Goal: Communication & Community: Answer question/provide support

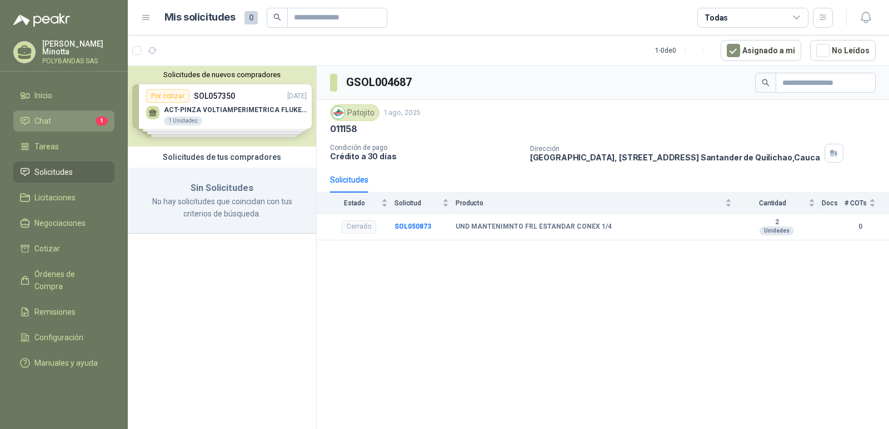
click at [59, 127] on li "Chat 1" at bounding box center [64, 121] width 88 height 12
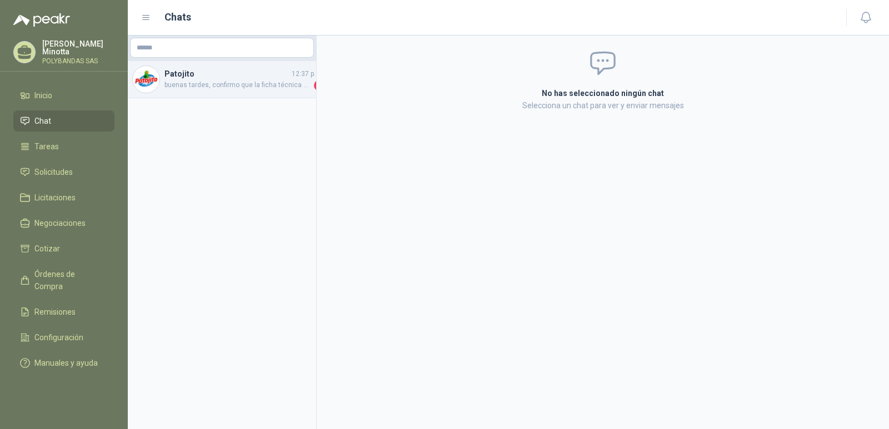
click at [232, 82] on span "buenas tardes, confirmo que la ficha técnica de la manguera no está allí, por f…" at bounding box center [237, 85] width 147 height 11
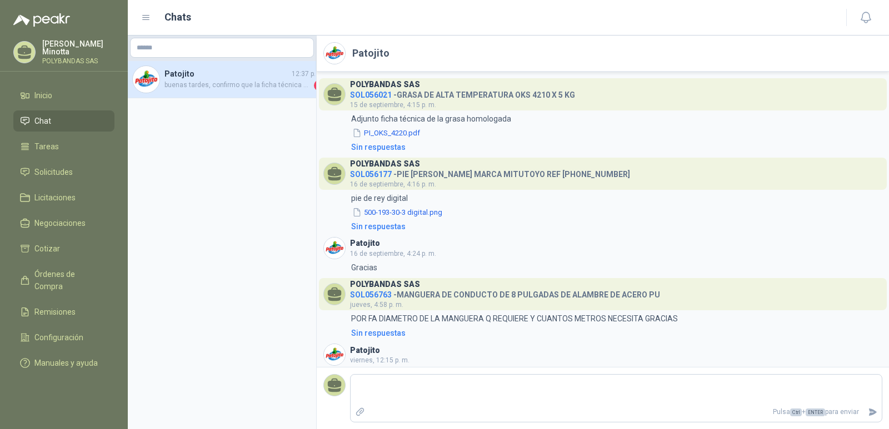
scroll to position [169, 0]
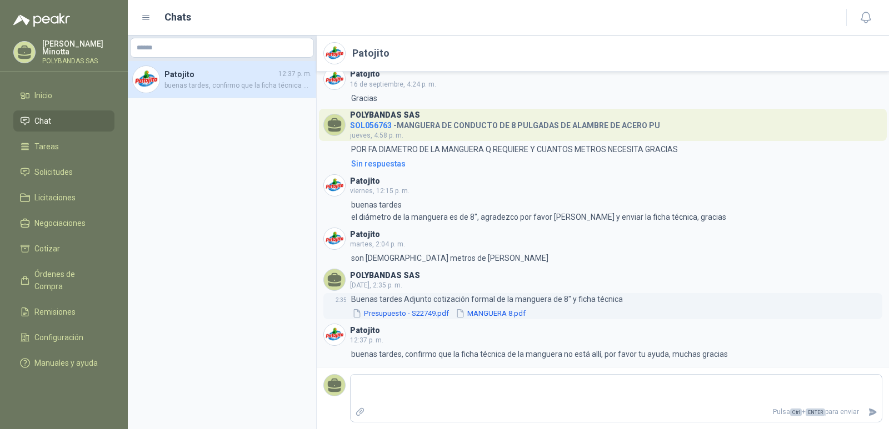
click at [503, 314] on button "MANGUERA 8.pdf" at bounding box center [490, 314] width 72 height 12
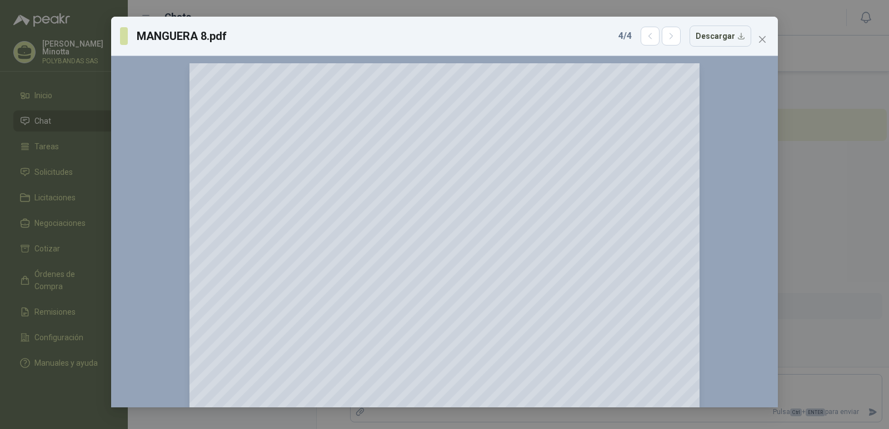
scroll to position [0, 0]
click at [761, 38] on icon "close" at bounding box center [762, 39] width 7 height 7
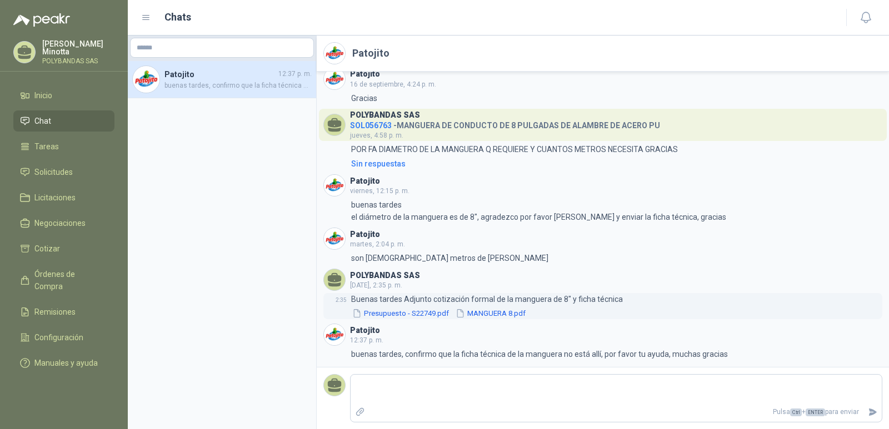
click at [393, 316] on button "Presupuesto - S22749.pdf" at bounding box center [400, 314] width 99 height 12
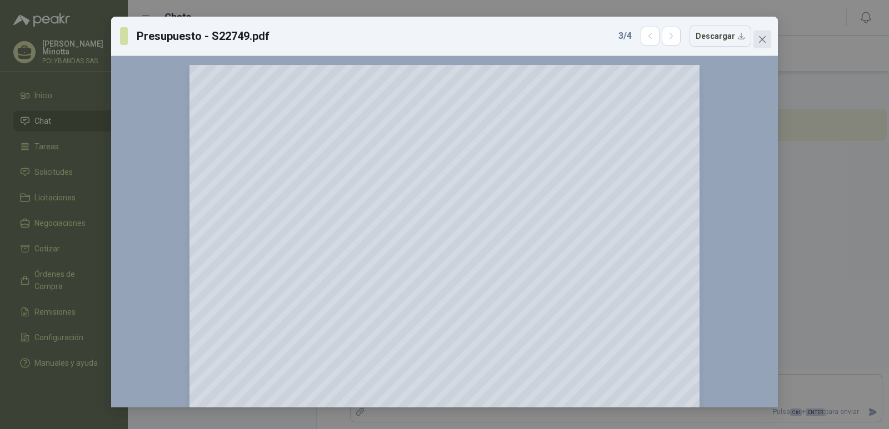
click at [767, 35] on span "Close" at bounding box center [762, 39] width 18 height 9
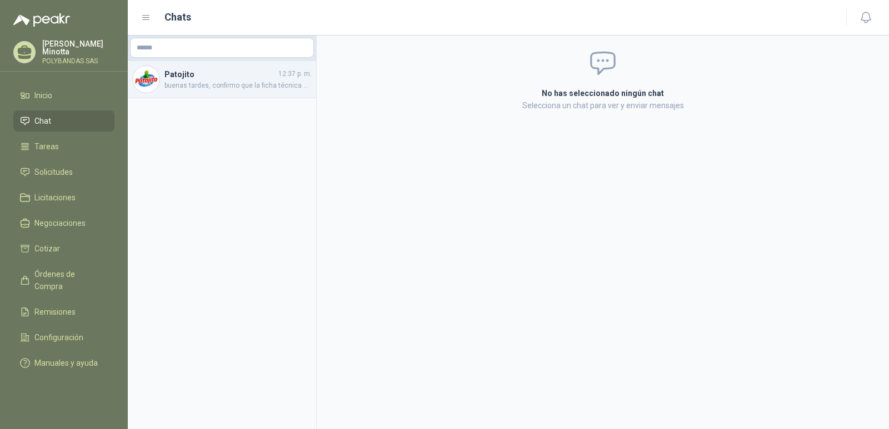
click at [256, 83] on span "buenas tardes, confirmo que la ficha técnica de la manguera no está allí, por f…" at bounding box center [237, 86] width 147 height 11
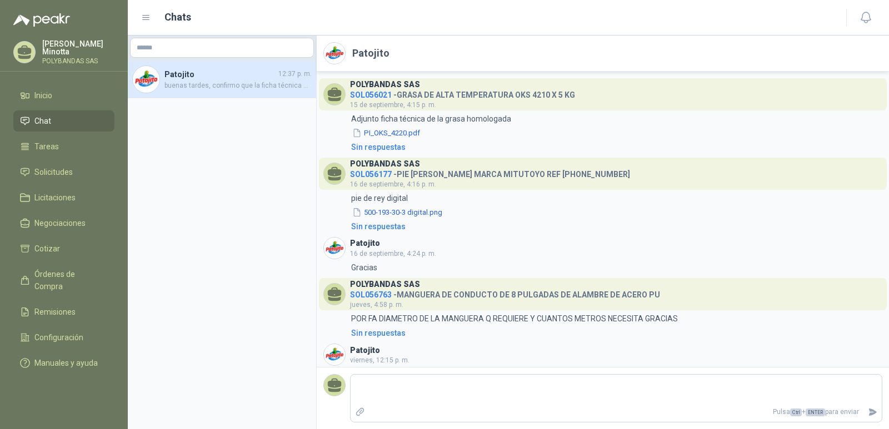
scroll to position [169, 0]
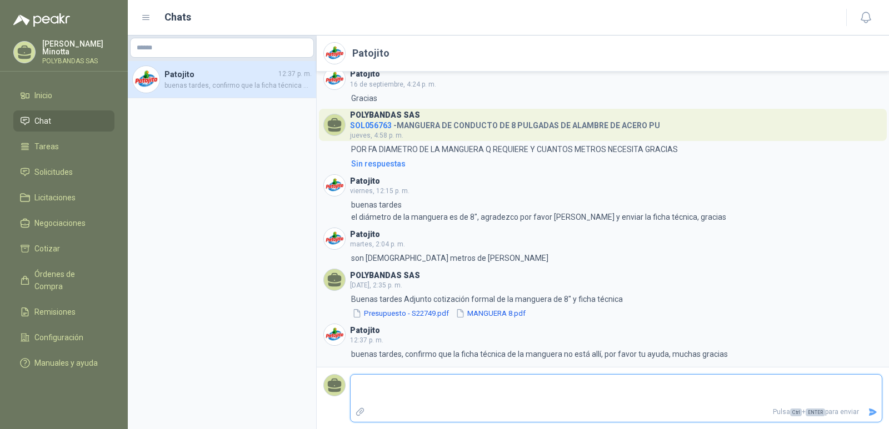
drag, startPoint x: 500, startPoint y: 312, endPoint x: 527, endPoint y: 389, distance: 81.0
click at [527, 389] on textarea at bounding box center [616, 390] width 531 height 26
click at [469, 314] on button "MANGUERA 8.pdf" at bounding box center [490, 314] width 72 height 12
click at [0, 0] on div at bounding box center [0, 0] width 0 height 0
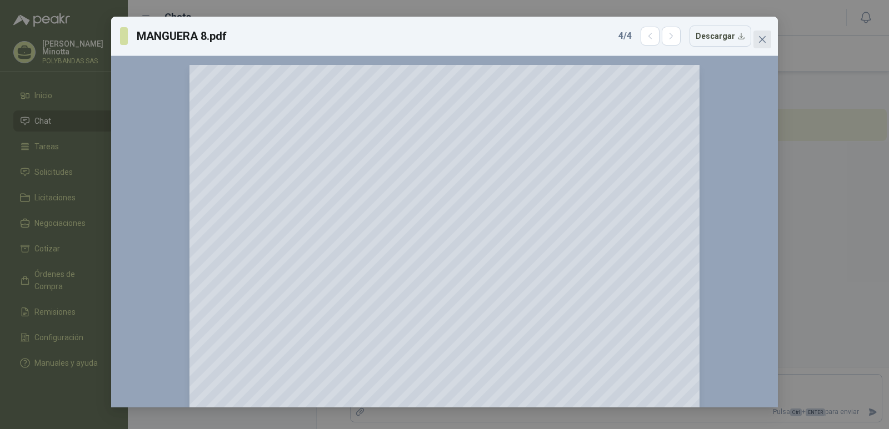
click at [765, 43] on icon "close" at bounding box center [762, 39] width 9 height 9
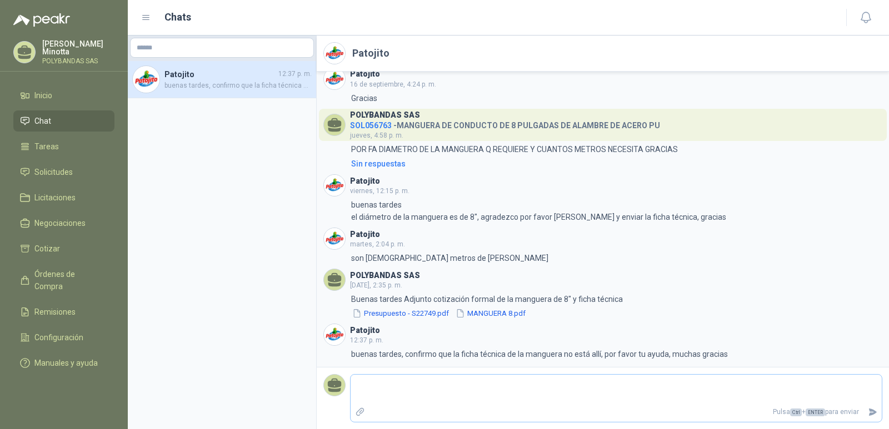
drag, startPoint x: 487, startPoint y: 313, endPoint x: 485, endPoint y: 377, distance: 63.3
click at [485, 377] on div "Pulsa Ctrl + ENTER para enviar" at bounding box center [616, 398] width 532 height 48
drag, startPoint x: 521, startPoint y: 311, endPoint x: 565, endPoint y: 387, distance: 87.6
click at [565, 387] on textarea at bounding box center [616, 390] width 531 height 26
click at [361, 413] on icon "Adjuntar archivos" at bounding box center [360, 412] width 10 height 10
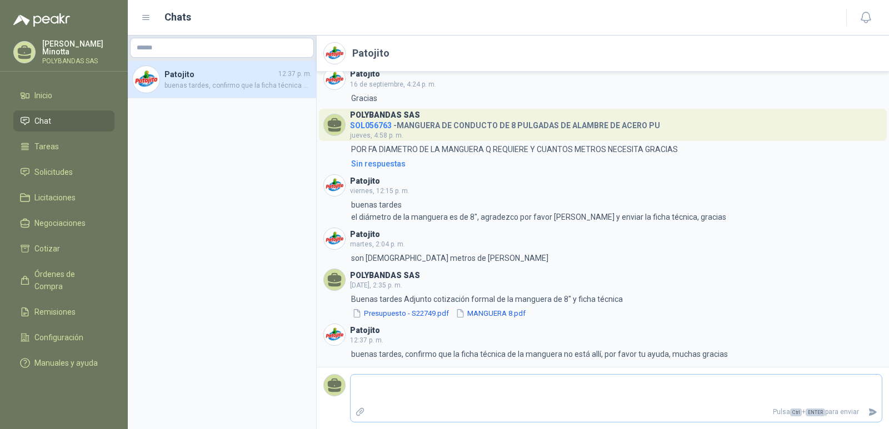
click at [0, 0] on input "file" at bounding box center [0, 0] width 0 height 0
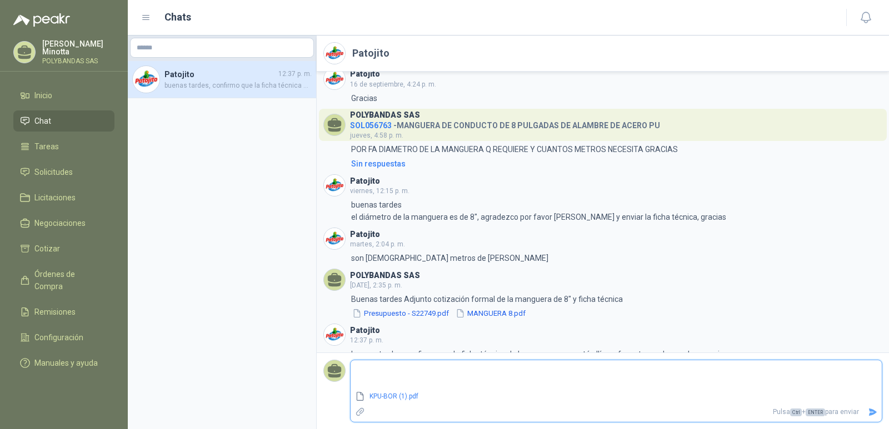
click at [387, 378] on textarea at bounding box center [616, 376] width 531 height 26
type textarea "*"
type textarea "**"
type textarea "***"
type textarea "****"
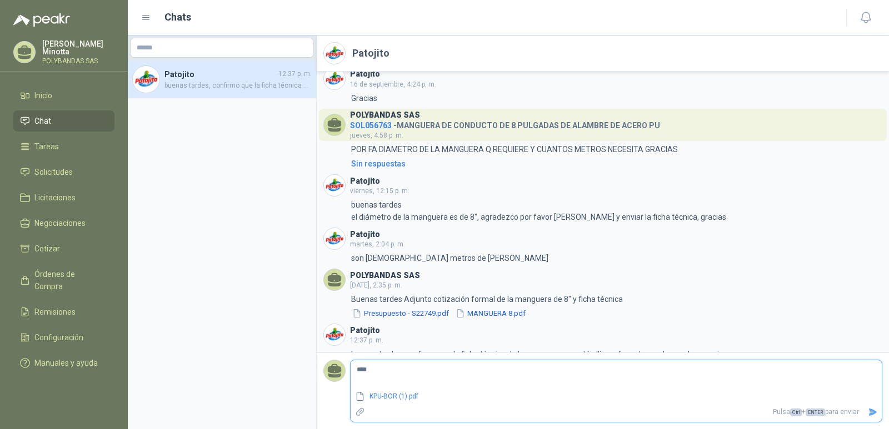
type textarea "*****"
type textarea "******"
type textarea "*******"
type textarea "*********"
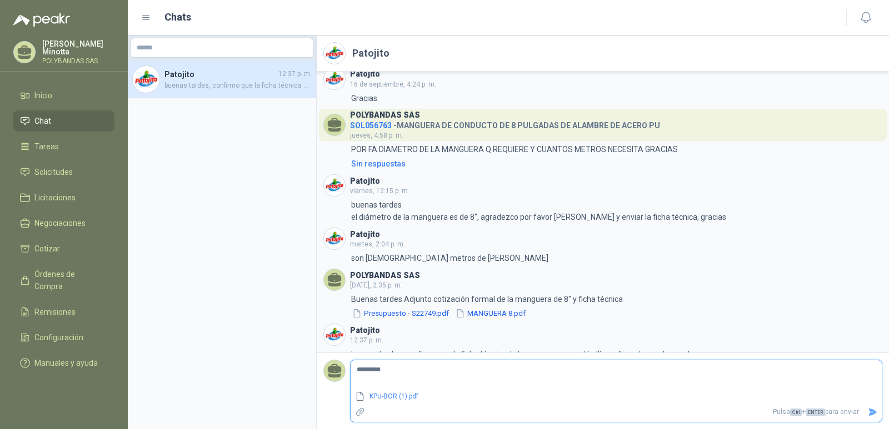
type textarea "**********"
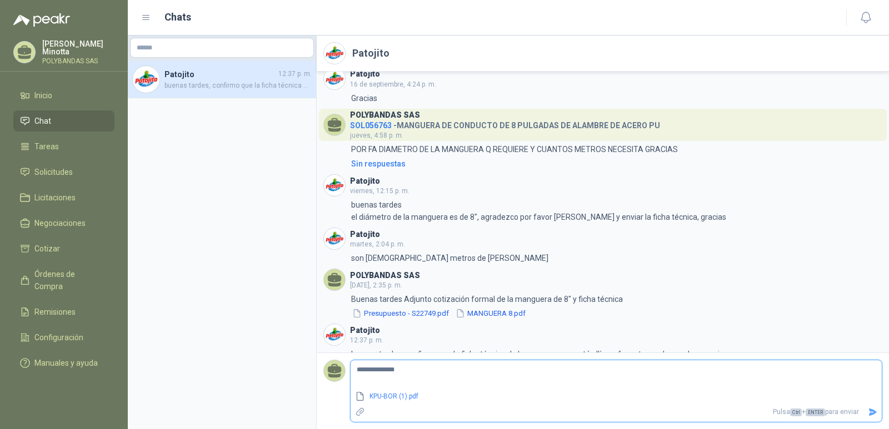
type textarea "**********"
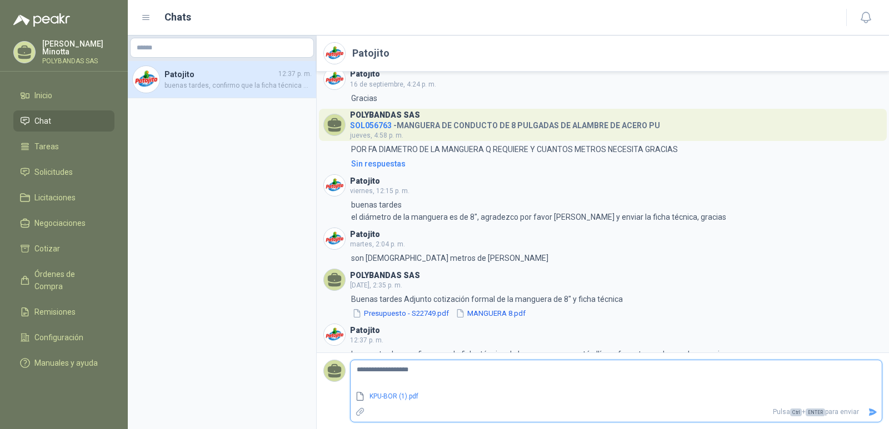
type textarea "**********"
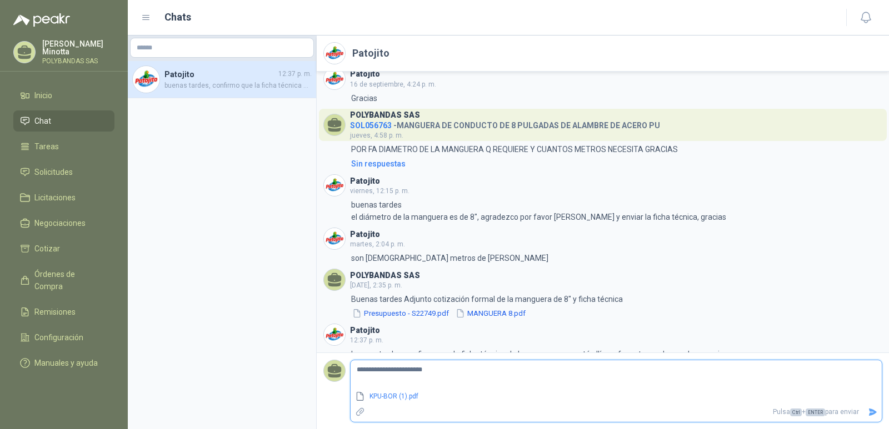
type textarea "**********"
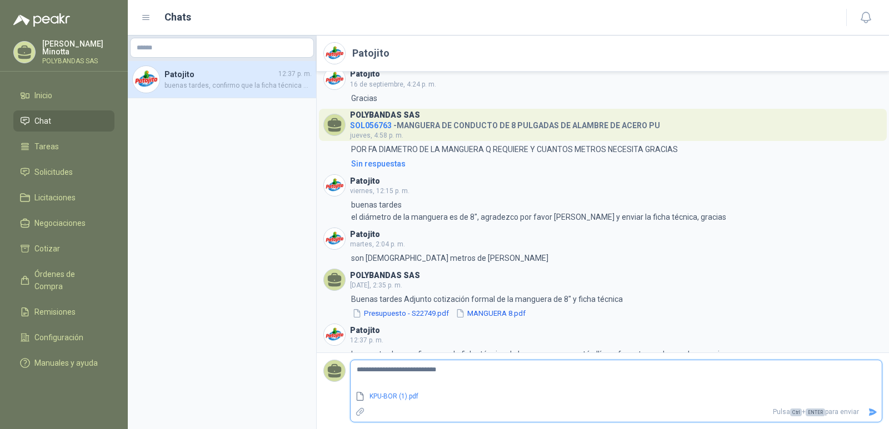
type textarea "**********"
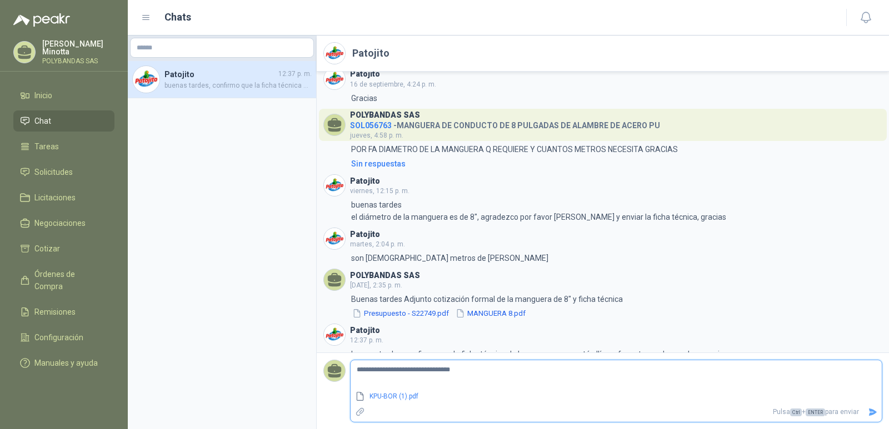
type textarea "**********"
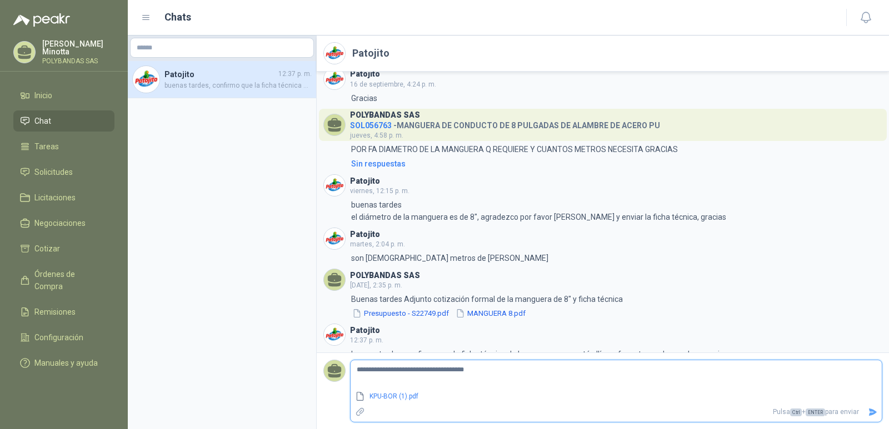
type textarea "**********"
click at [408, 376] on textarea "**********" at bounding box center [616, 376] width 531 height 26
type textarea "**********"
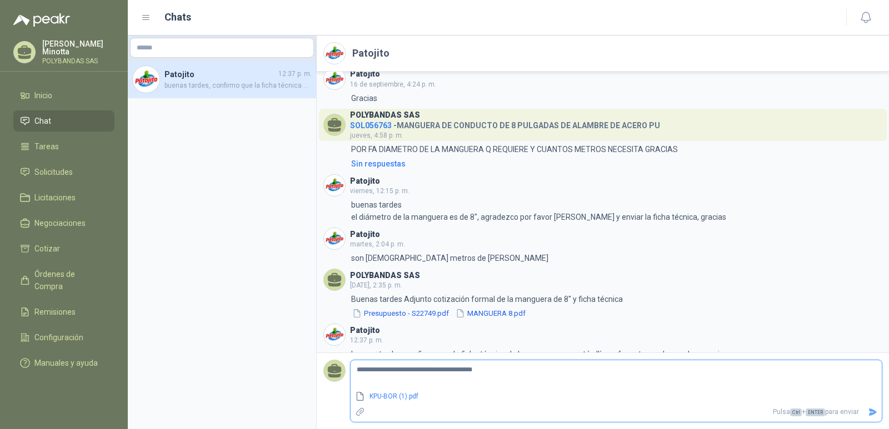
click at [872, 413] on icon "Enviar" at bounding box center [872, 412] width 9 height 9
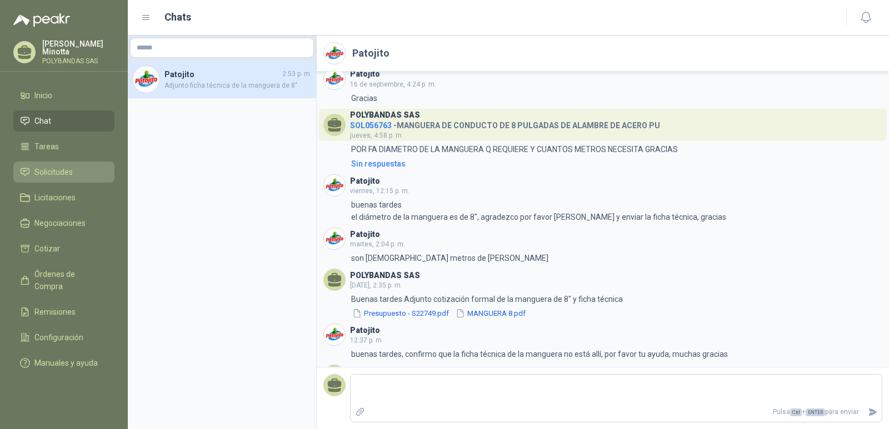
click at [57, 173] on span "Solicitudes" at bounding box center [53, 172] width 38 height 12
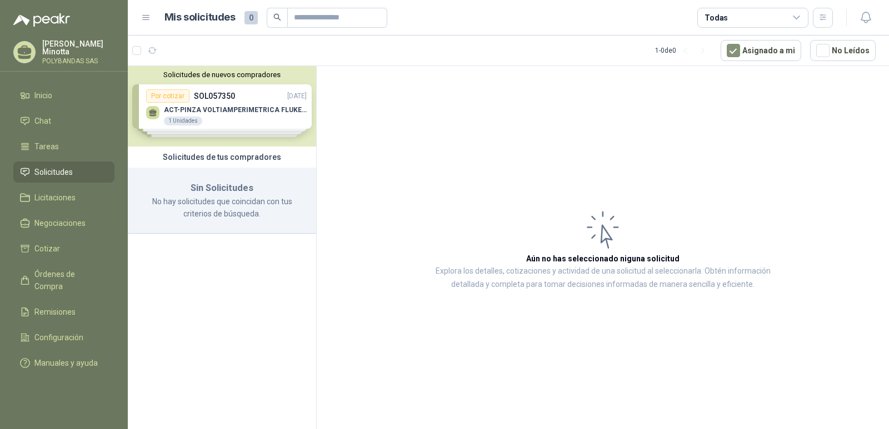
click at [795, 19] on icon at bounding box center [797, 18] width 10 height 10
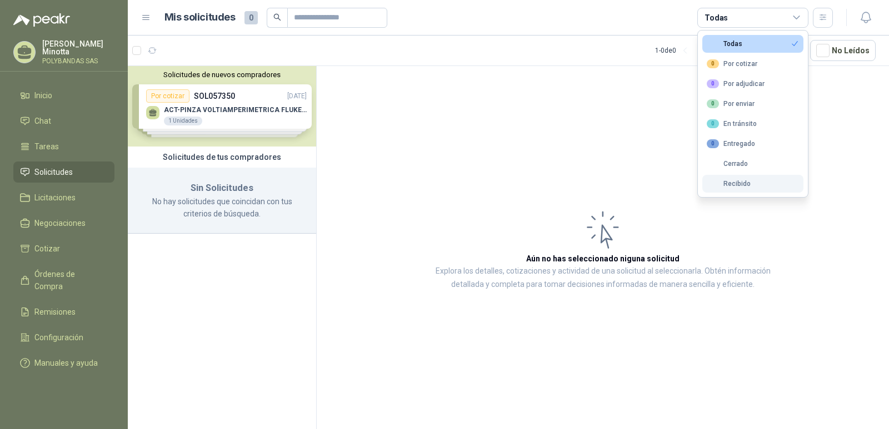
click at [747, 184] on div "Recibido" at bounding box center [729, 184] width 44 height 8
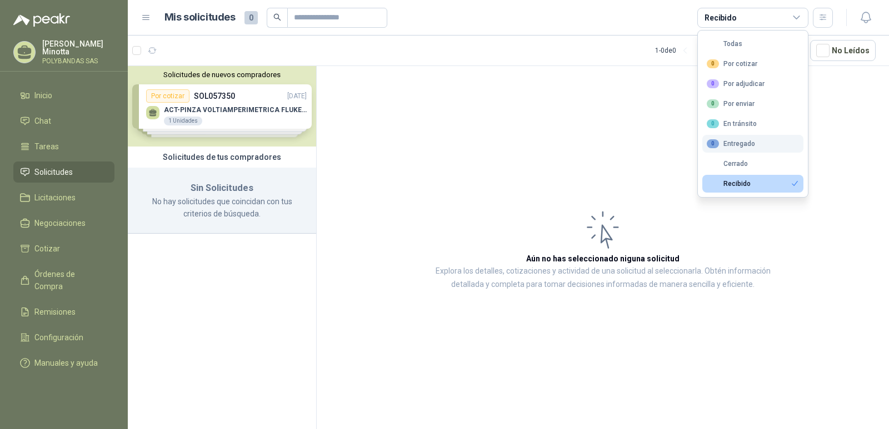
click at [739, 144] on div "0 Entregado" at bounding box center [731, 143] width 48 height 9
click at [739, 126] on div "0 En tránsito" at bounding box center [732, 123] width 50 height 9
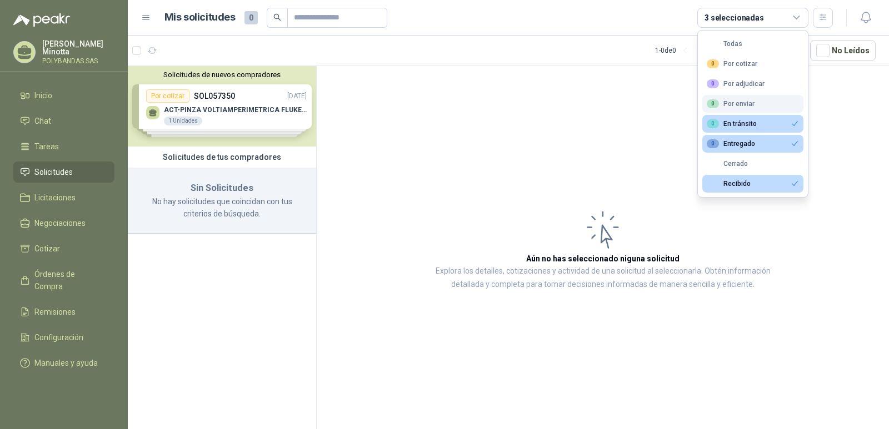
click at [739, 103] on div "0 Por enviar" at bounding box center [731, 103] width 48 height 9
click at [739, 88] on div "0 Por adjudicar" at bounding box center [736, 83] width 58 height 9
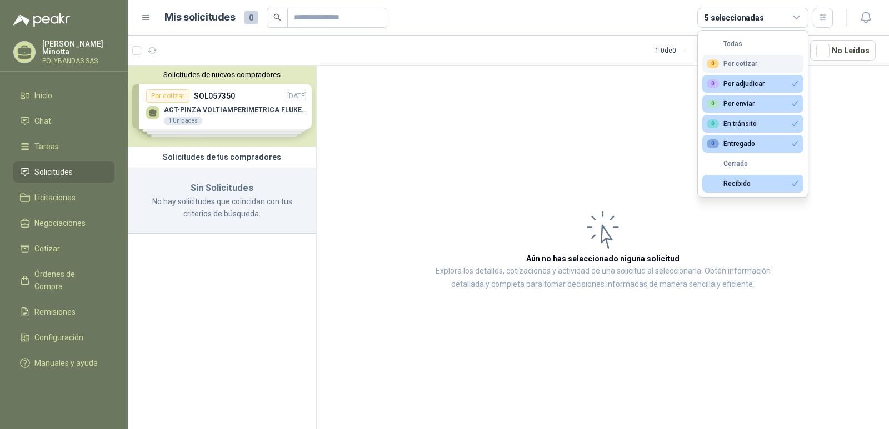
click at [737, 69] on button "0 Por cotizar" at bounding box center [752, 64] width 101 height 18
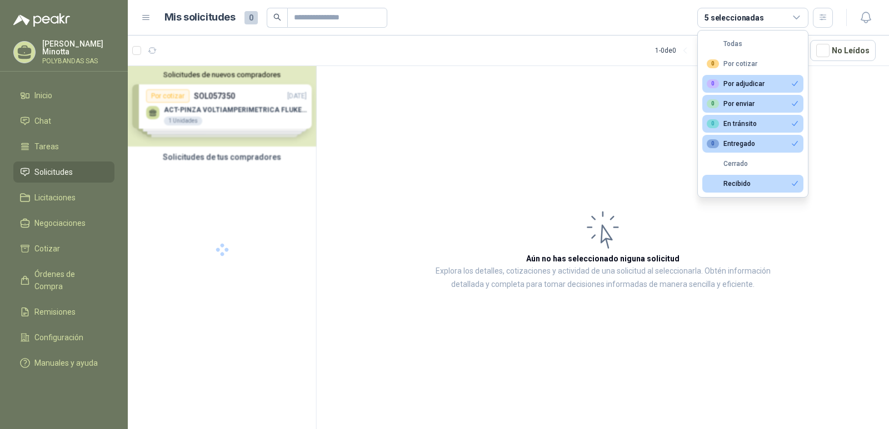
click at [738, 81] on div "0 Por adjudicar" at bounding box center [736, 83] width 58 height 9
click at [741, 100] on div "0 Por enviar" at bounding box center [731, 103] width 48 height 9
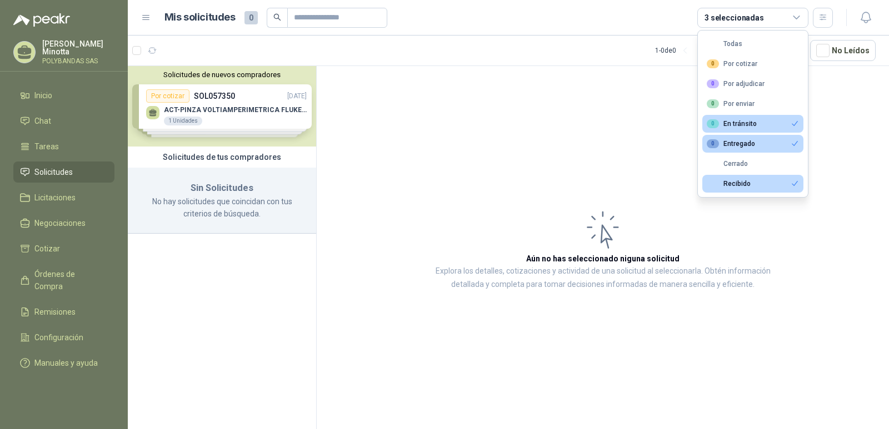
click at [740, 121] on div "0 En tránsito" at bounding box center [732, 123] width 50 height 9
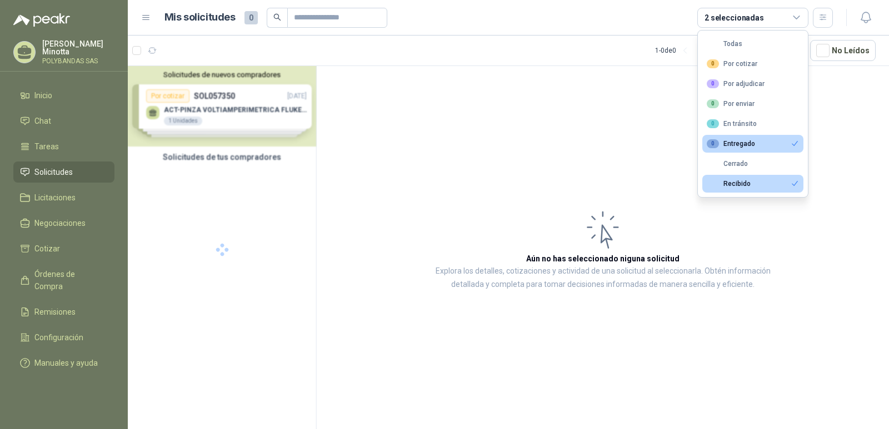
click at [741, 144] on div "0 Entregado" at bounding box center [731, 143] width 48 height 9
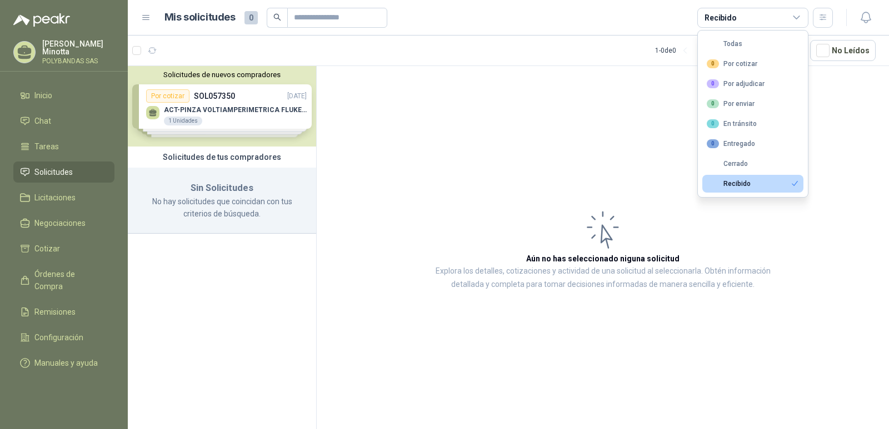
click at [745, 184] on div "Recibido" at bounding box center [729, 184] width 44 height 8
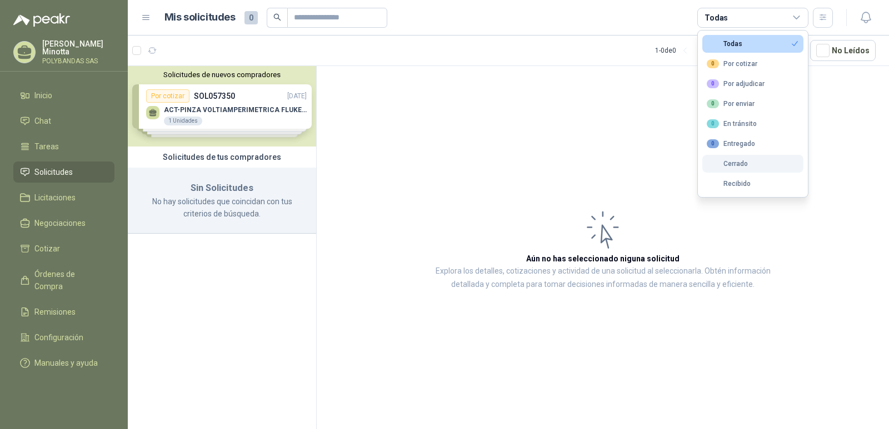
click at [746, 168] on button "Cerrado" at bounding box center [752, 164] width 101 height 18
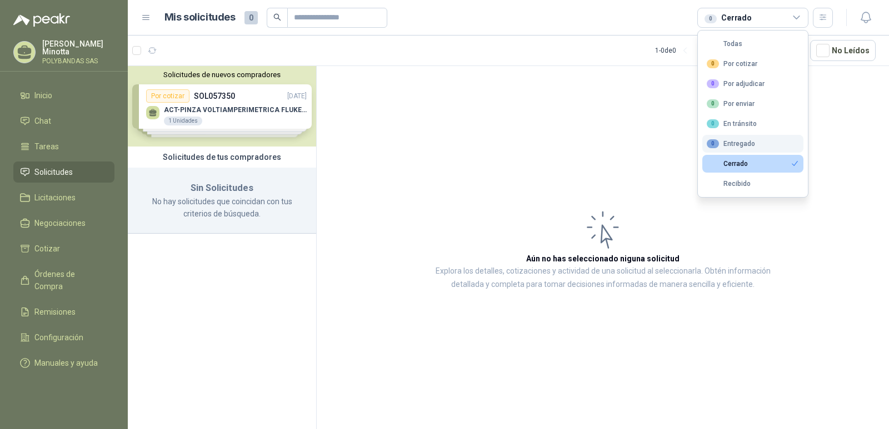
click at [747, 149] on button "0 Entregado" at bounding box center [752, 144] width 101 height 18
click at [745, 164] on div "Cerrado" at bounding box center [727, 164] width 41 height 8
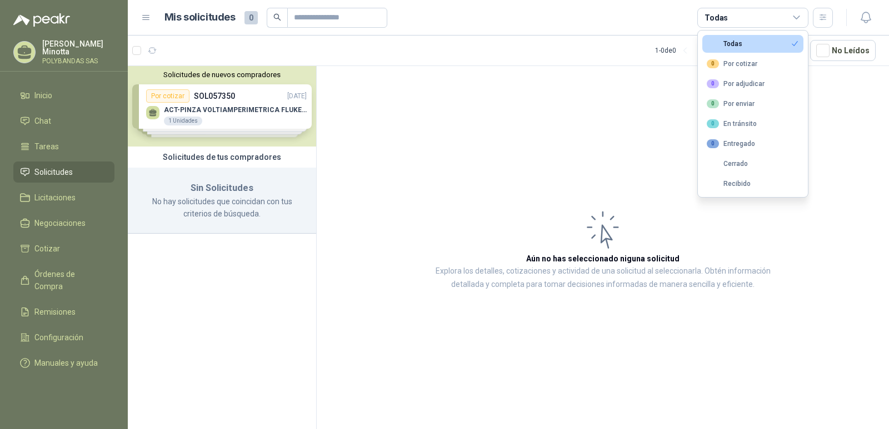
click at [658, 107] on article "Aún no has seleccionado niguna solicitud Explora los detalles, cotizaciones y a…" at bounding box center [603, 249] width 572 height 367
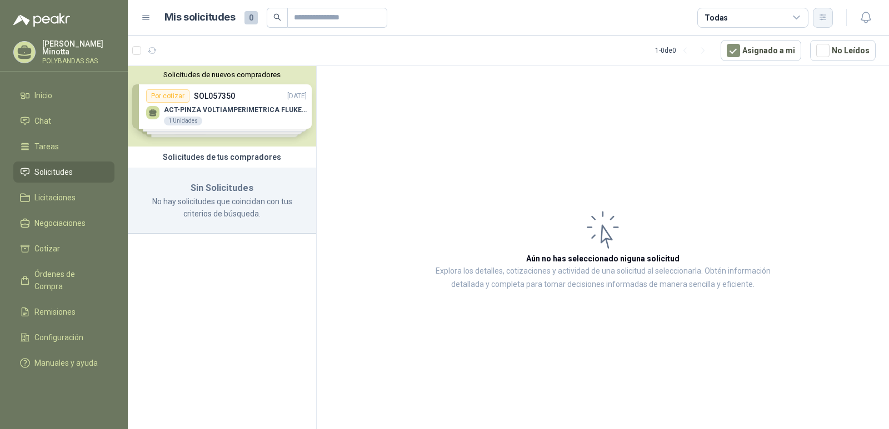
click at [820, 22] on button "button" at bounding box center [823, 18] width 20 height 20
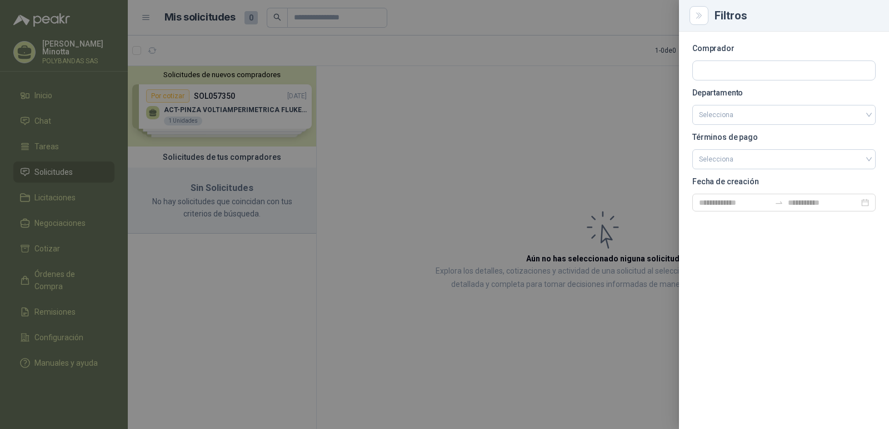
click at [630, 73] on div at bounding box center [444, 214] width 889 height 429
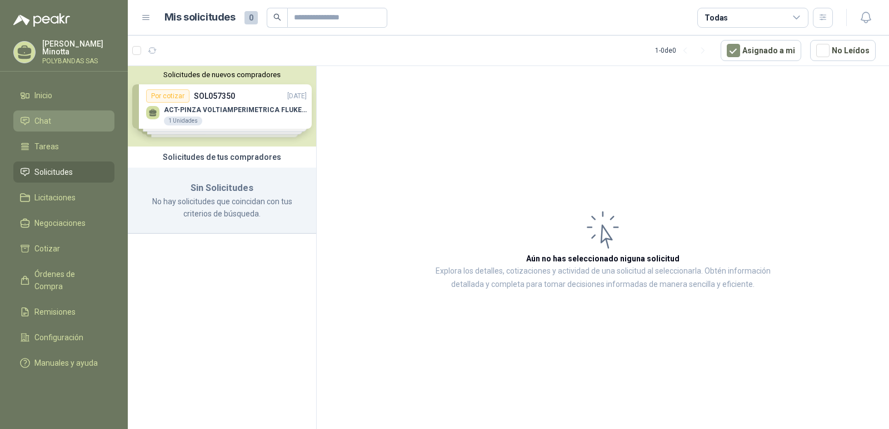
click at [66, 122] on li "Chat" at bounding box center [64, 121] width 88 height 12
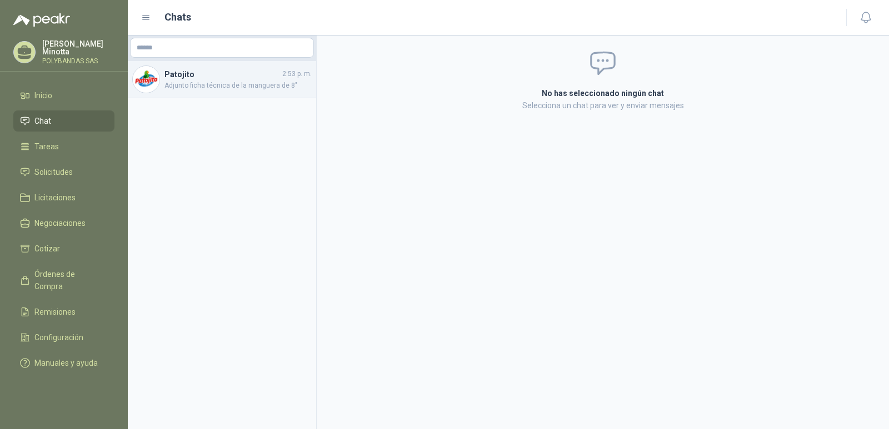
click at [242, 84] on span "Adjunto ficha técnica de la manguera de 8"" at bounding box center [237, 86] width 147 height 11
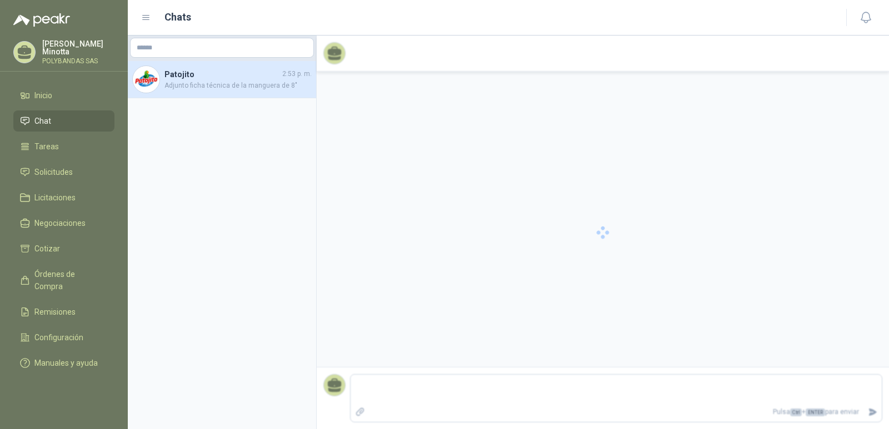
scroll to position [224, 0]
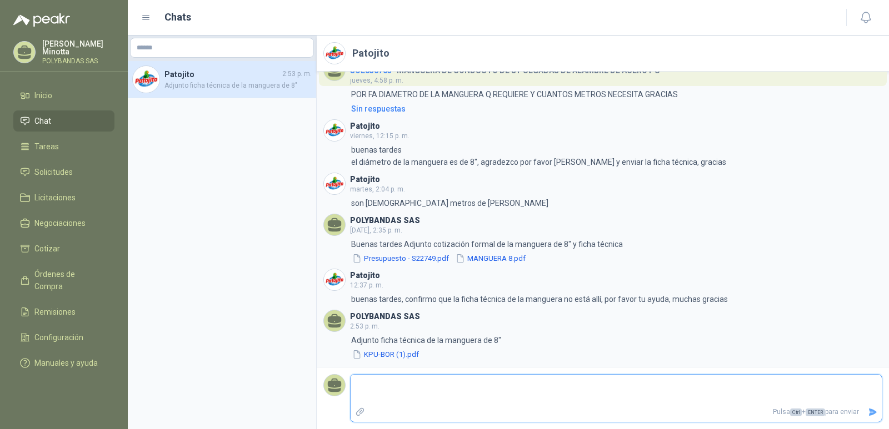
drag, startPoint x: 489, startPoint y: 260, endPoint x: 608, endPoint y: 387, distance: 174.1
click at [608, 387] on textarea at bounding box center [616, 390] width 531 height 26
drag, startPoint x: 550, startPoint y: 257, endPoint x: 527, endPoint y: 258, distance: 22.8
click at [527, 258] on div "Presupuesto - S22749.pdf MANGUERA 8.pdf" at bounding box center [487, 259] width 272 height 12
drag, startPoint x: 461, startPoint y: 261, endPoint x: 545, endPoint y: 263, distance: 84.5
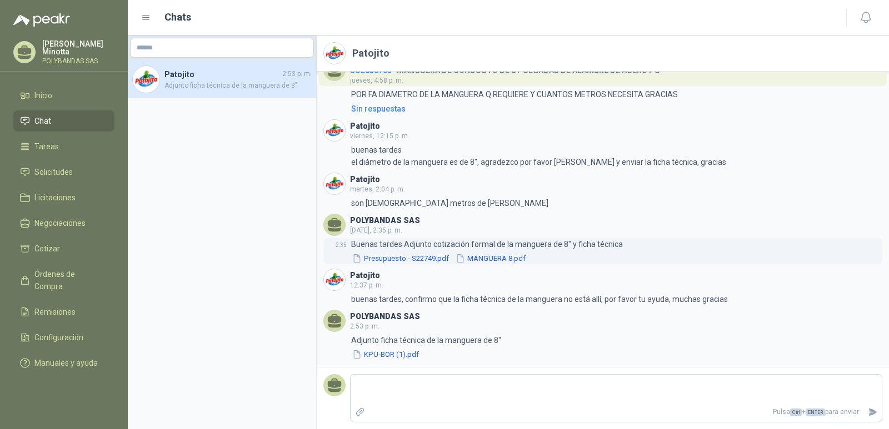
click at [545, 263] on div "Presupuesto - S22749.pdf MANGUERA 8.pdf" at bounding box center [487, 259] width 272 height 12
drag, startPoint x: 545, startPoint y: 263, endPoint x: 527, endPoint y: 262, distance: 18.4
click at [527, 262] on div "Presupuesto - S22749.pdf MANGUERA 8.pdf" at bounding box center [487, 259] width 272 height 12
drag, startPoint x: 464, startPoint y: 259, endPoint x: 533, endPoint y: 259, distance: 69.4
click at [533, 259] on div "Presupuesto - S22749.pdf MANGUERA 8.pdf" at bounding box center [487, 259] width 272 height 12
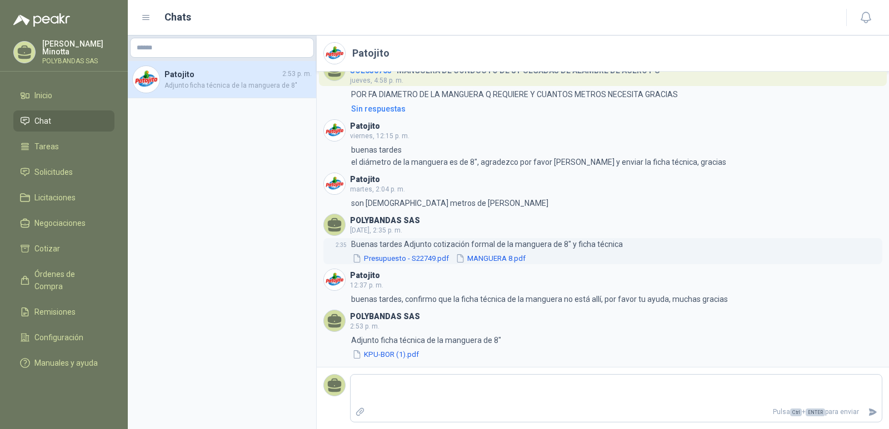
drag, startPoint x: 525, startPoint y: 257, endPoint x: 470, endPoint y: 259, distance: 54.5
click at [470, 259] on button "MANGUERA 8.pdf" at bounding box center [490, 259] width 72 height 12
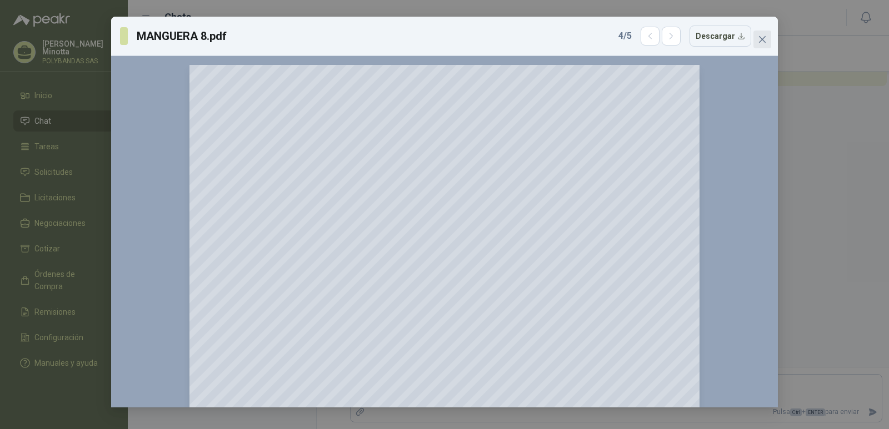
click at [766, 42] on icon "close" at bounding box center [762, 39] width 9 height 9
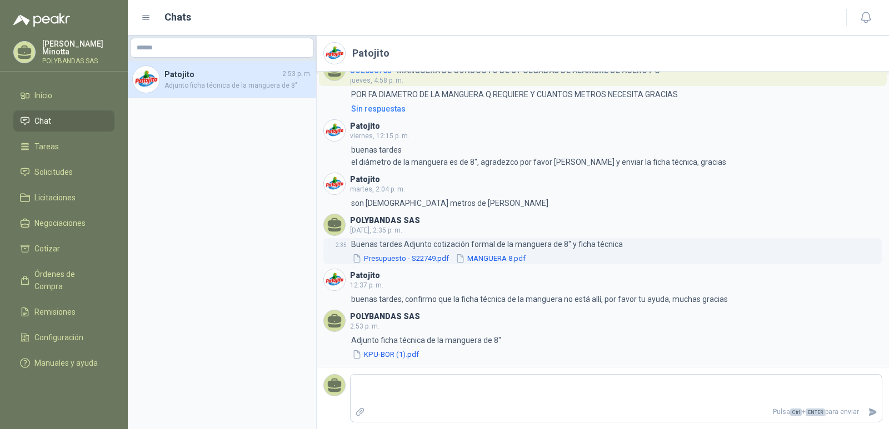
drag, startPoint x: 467, startPoint y: 259, endPoint x: 518, endPoint y: 261, distance: 50.6
click at [518, 261] on button "MANGUERA 8.pdf" at bounding box center [490, 259] width 72 height 12
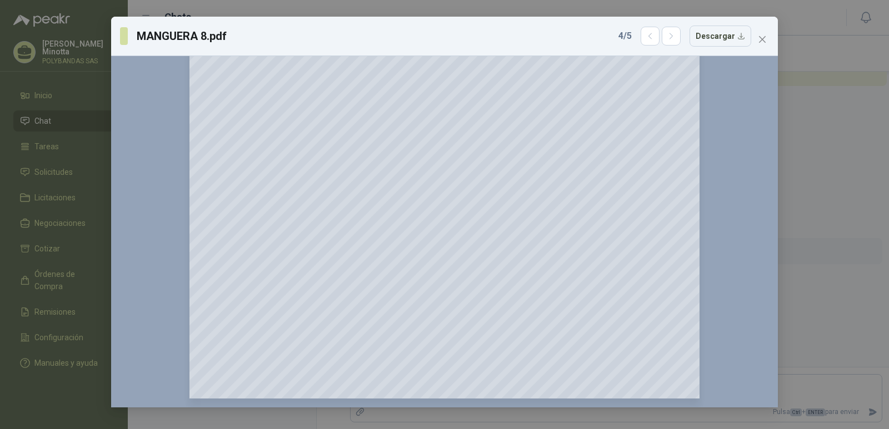
scroll to position [0, 0]
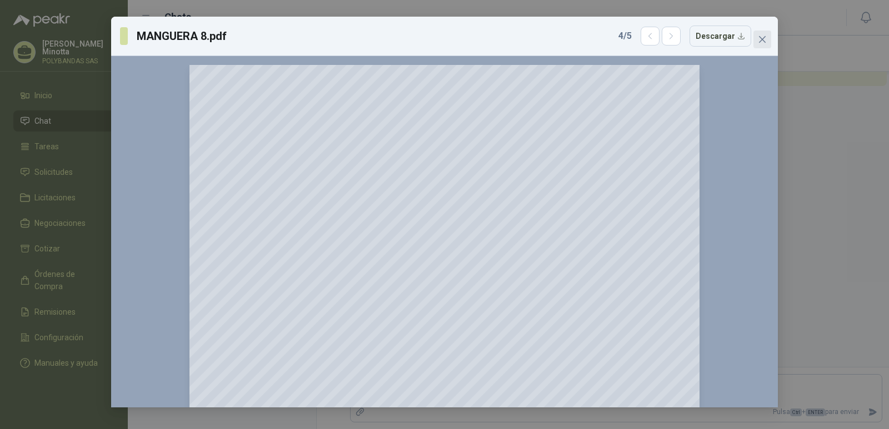
click at [762, 39] on icon "close" at bounding box center [762, 39] width 7 height 7
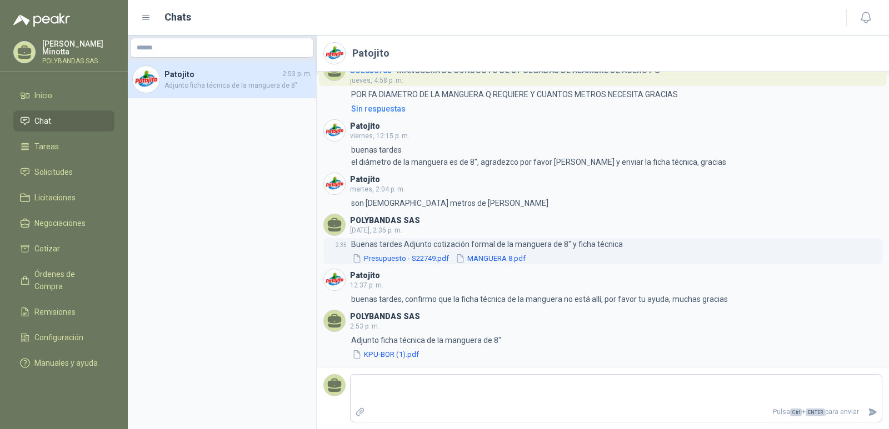
drag, startPoint x: 527, startPoint y: 257, endPoint x: 487, endPoint y: 257, distance: 40.6
click at [487, 257] on button "MANGUERA 8.pdf" at bounding box center [490, 259] width 72 height 12
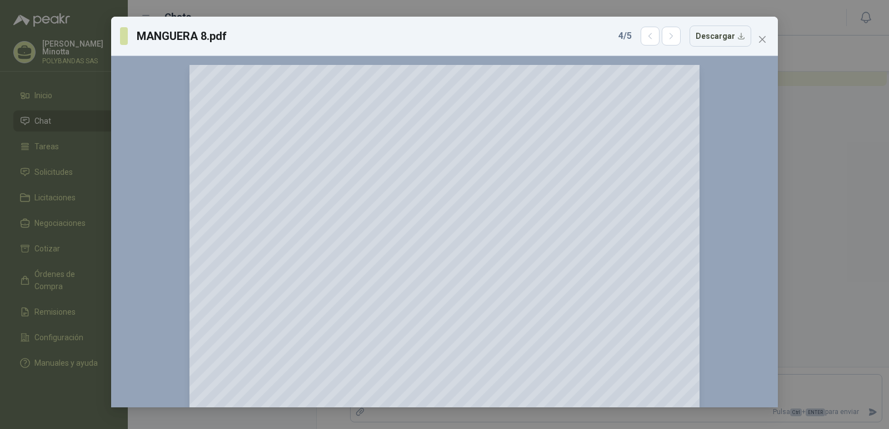
click at [763, 42] on icon "close" at bounding box center [762, 39] width 9 height 9
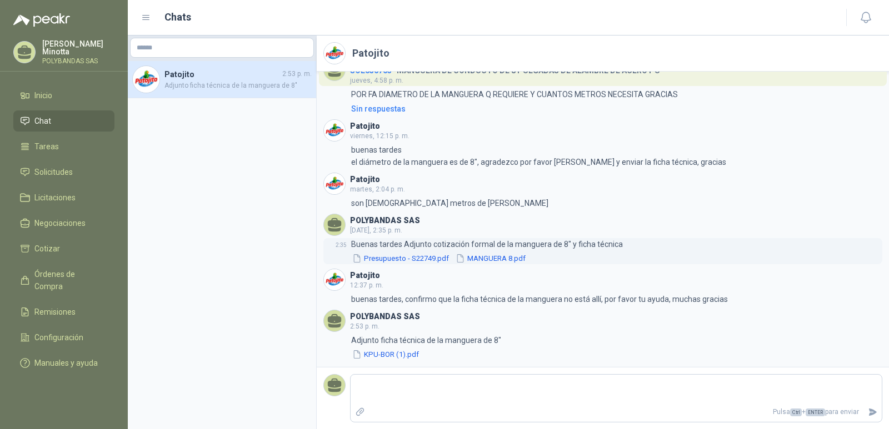
drag, startPoint x: 465, startPoint y: 257, endPoint x: 523, endPoint y: 260, distance: 58.4
click at [523, 260] on button "MANGUERA 8.pdf" at bounding box center [490, 259] width 72 height 12
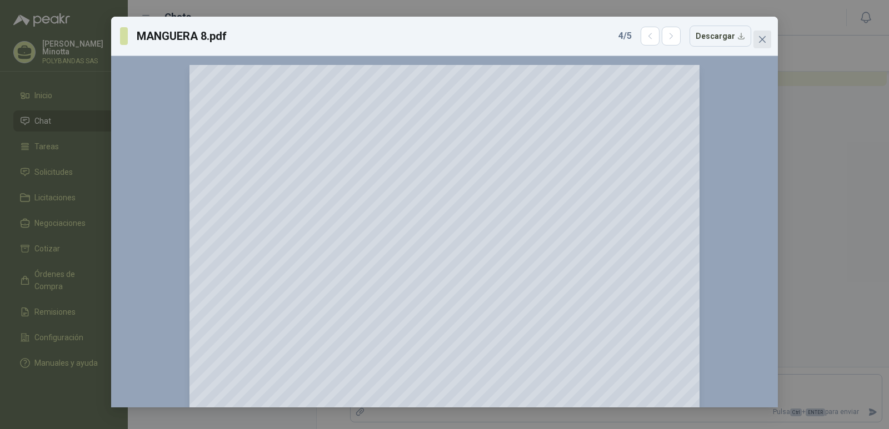
click at [768, 39] on span "Close" at bounding box center [762, 39] width 18 height 9
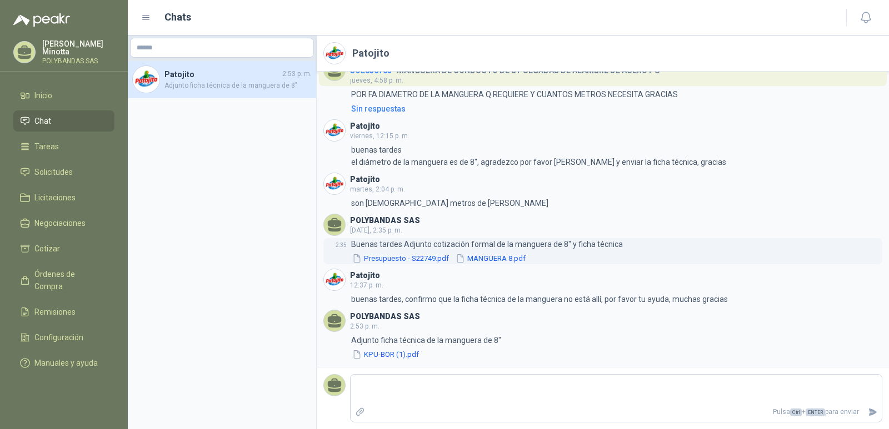
drag, startPoint x: 464, startPoint y: 257, endPoint x: 538, endPoint y: 261, distance: 74.5
click at [538, 261] on div "Presupuesto - S22749.pdf MANGUERA 8.pdf" at bounding box center [487, 259] width 272 height 12
drag, startPoint x: 492, startPoint y: 278, endPoint x: 467, endPoint y: 256, distance: 33.4
click at [467, 256] on div "POLYBANDAS SAS SOL056021 - GRASA DE ALTA TEMPERATURA OKS 4210 X 5 KG [DATE] 4:1…" at bounding box center [603, 220] width 572 height 296
click at [583, 206] on div "2:04 son [DEMOGRAPHIC_DATA] metros de [PERSON_NAME]" at bounding box center [602, 203] width 559 height 12
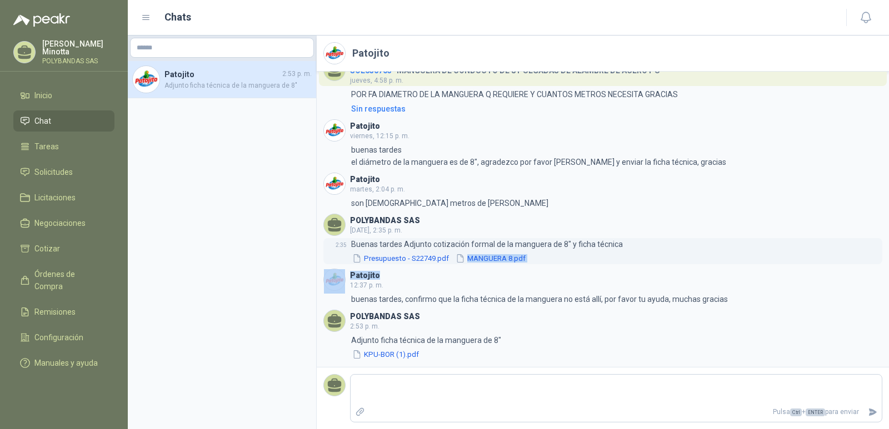
drag, startPoint x: 535, startPoint y: 267, endPoint x: 465, endPoint y: 261, distance: 70.2
click at [465, 261] on div "POLYBANDAS SAS SOL056021 - GRASA DE ALTA TEMPERATURA OKS 4210 X 5 KG [DATE] 4:1…" at bounding box center [603, 220] width 572 height 296
click at [688, 245] on div "2:35 Buenas tardes Adjunto cotización formal de la manguera de 8" y ficha técni…" at bounding box center [602, 251] width 559 height 26
drag, startPoint x: 547, startPoint y: 253, endPoint x: 525, endPoint y: 257, distance: 22.7
click at [525, 257] on div "Presupuesto - S22749.pdf MANGUERA 8.pdf" at bounding box center [487, 259] width 272 height 12
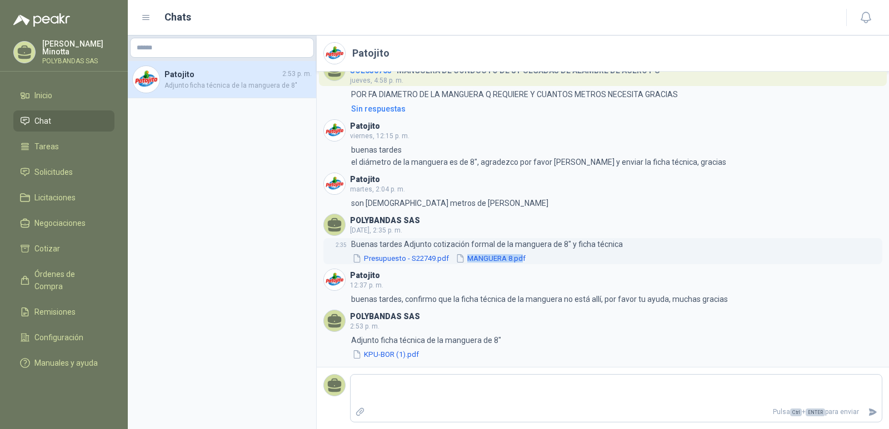
click at [508, 260] on button "MANGUERA 8.pdf" at bounding box center [490, 259] width 72 height 12
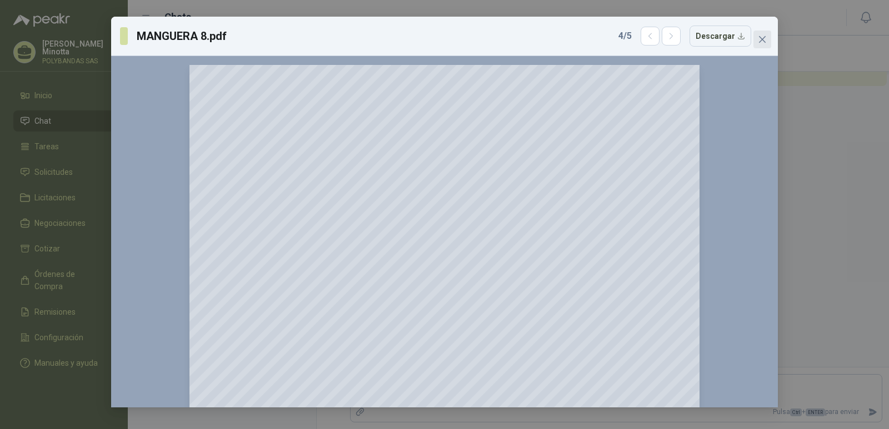
click at [763, 41] on icon "close" at bounding box center [762, 39] width 7 height 7
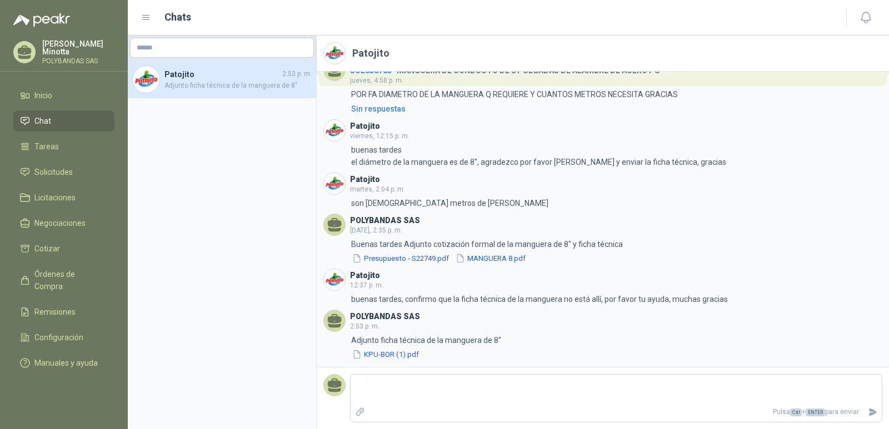
click at [687, 174] on header "Patojito [DATE], 2:04 p. m." at bounding box center [602, 184] width 559 height 22
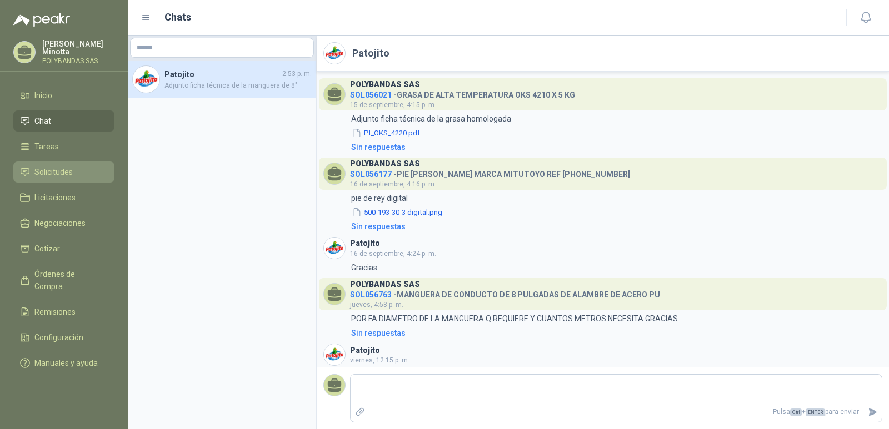
click at [64, 170] on span "Solicitudes" at bounding box center [53, 172] width 38 height 12
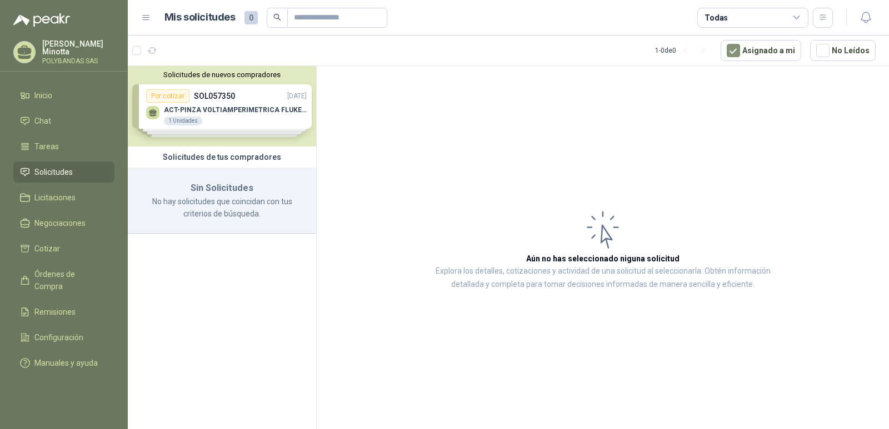
click at [515, 107] on article "Aún no has seleccionado niguna solicitud Explora los detalles, cotizaciones y a…" at bounding box center [603, 249] width 572 height 367
click at [66, 52] on p "[PERSON_NAME]" at bounding box center [78, 48] width 72 height 16
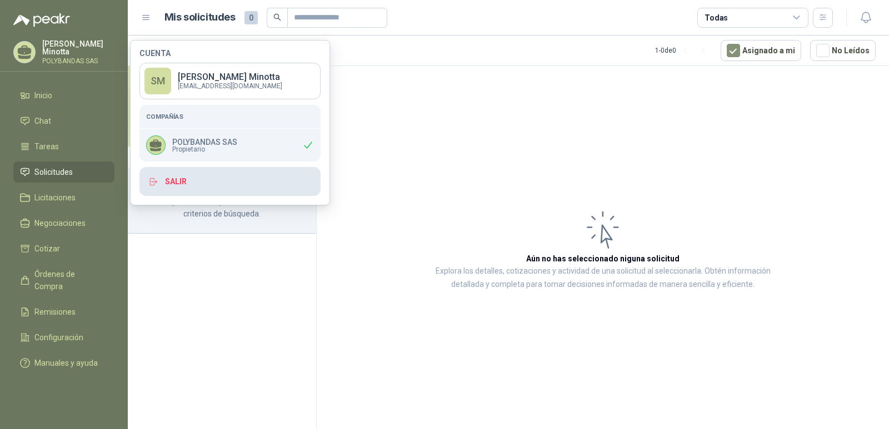
click at [194, 183] on button "Salir" at bounding box center [229, 181] width 181 height 29
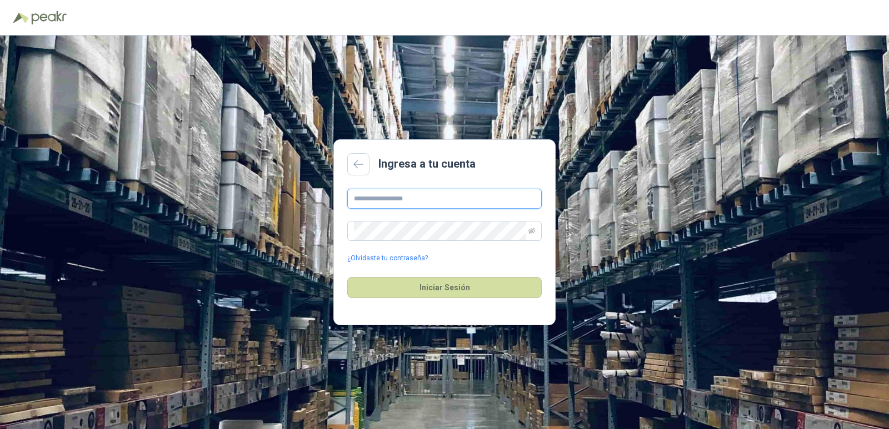
type input "**********"
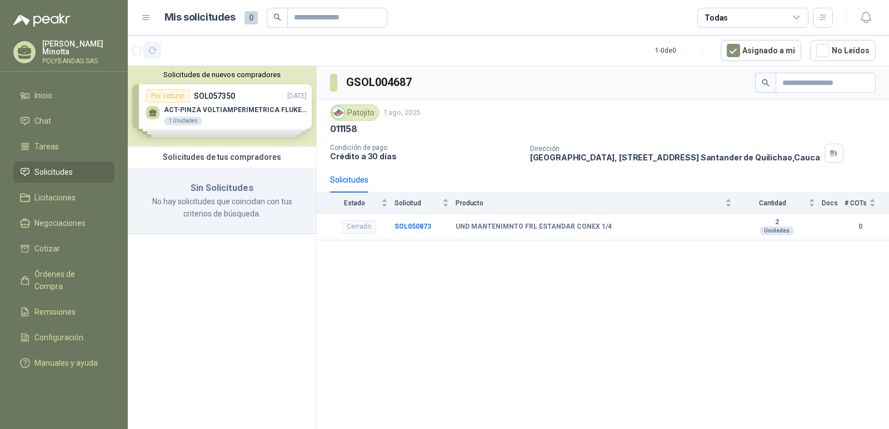
click at [152, 49] on icon "button" at bounding box center [152, 50] width 9 height 9
click at [200, 73] on button "Solicitudes de nuevos compradores" at bounding box center [221, 75] width 179 height 8
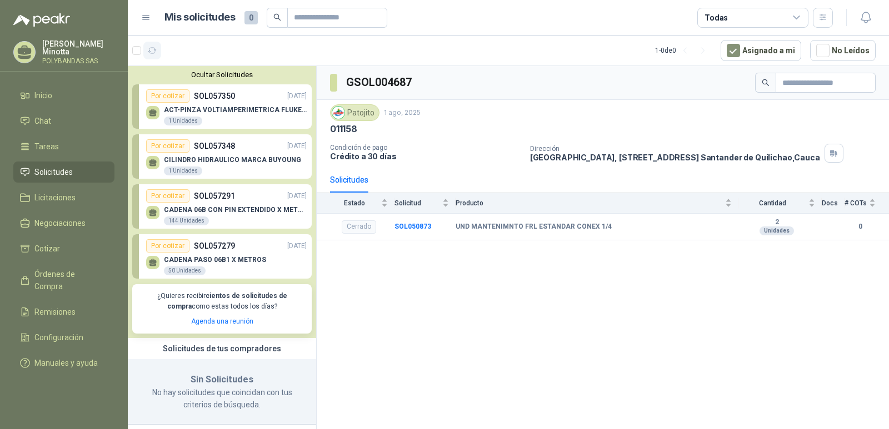
click at [154, 53] on icon "button" at bounding box center [152, 51] width 8 height 6
click at [61, 54] on p "Solanyi [PERSON_NAME]" at bounding box center [78, 48] width 72 height 16
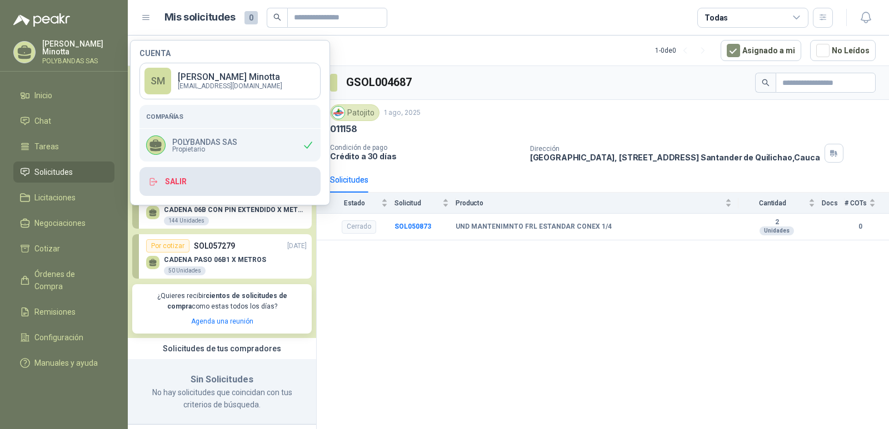
click at [179, 191] on button "Salir" at bounding box center [229, 181] width 181 height 29
